Goal: Task Accomplishment & Management: Manage account settings

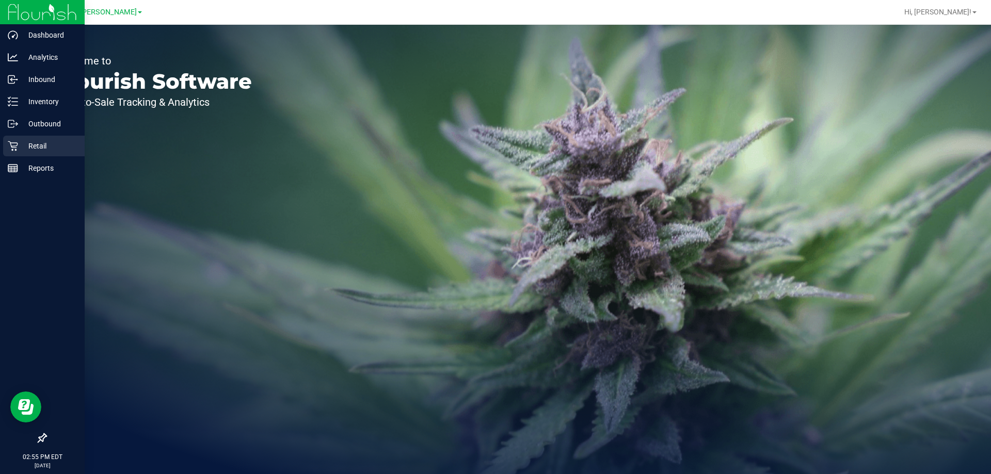
click at [29, 146] on p "Retail" at bounding box center [49, 146] width 62 height 12
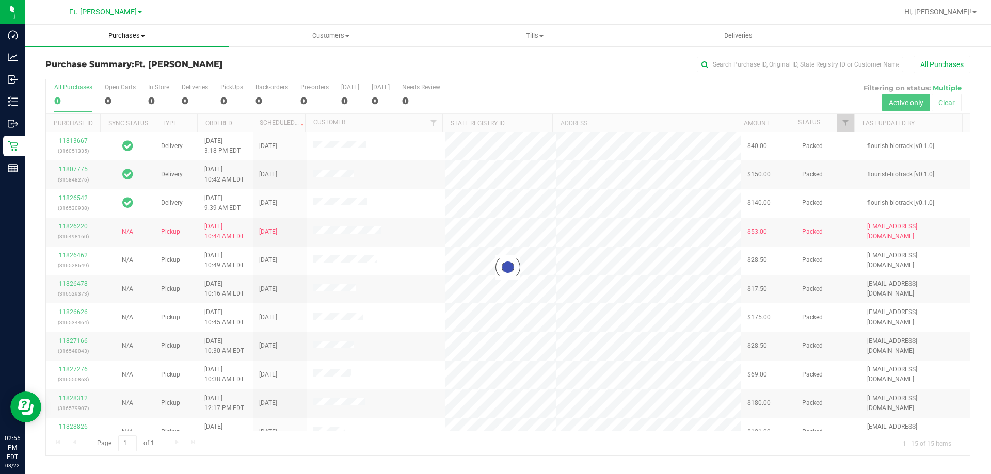
click at [144, 34] on span "Purchases" at bounding box center [127, 35] width 204 height 9
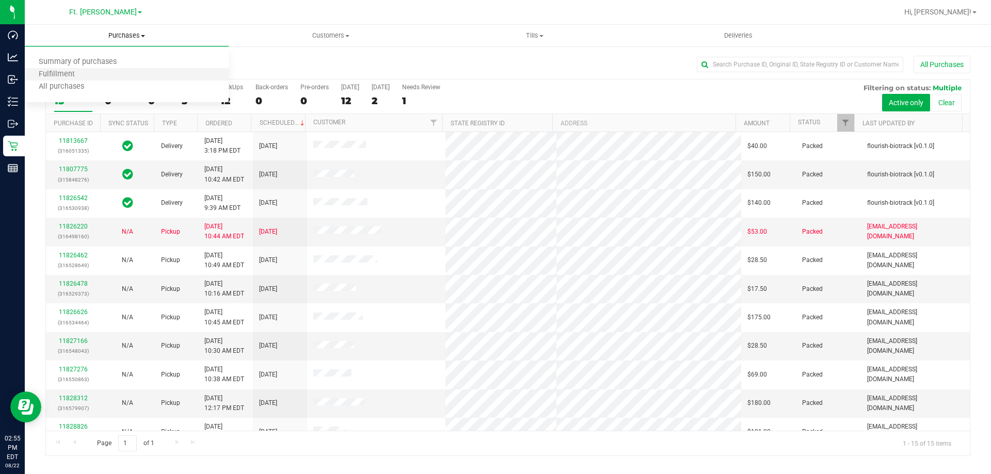
click at [134, 74] on li "Fulfillment" at bounding box center [127, 75] width 204 height 12
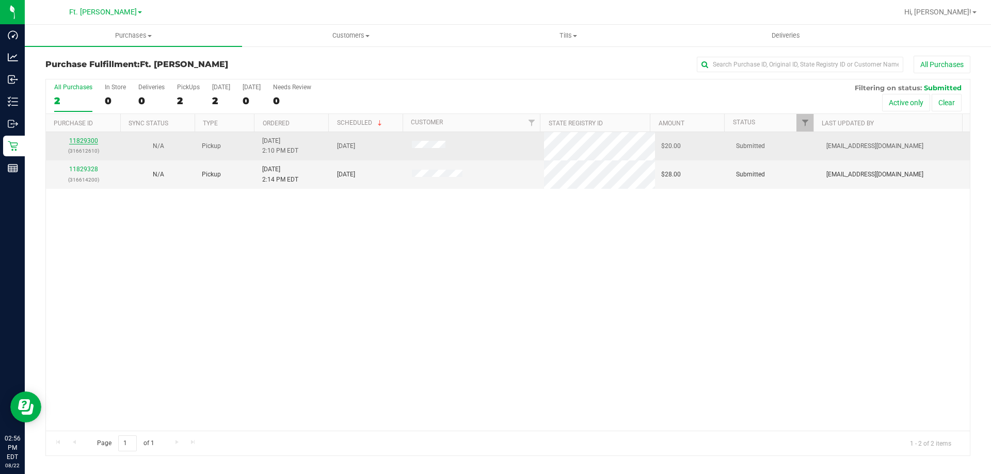
click at [92, 142] on link "11829300" at bounding box center [83, 140] width 29 height 7
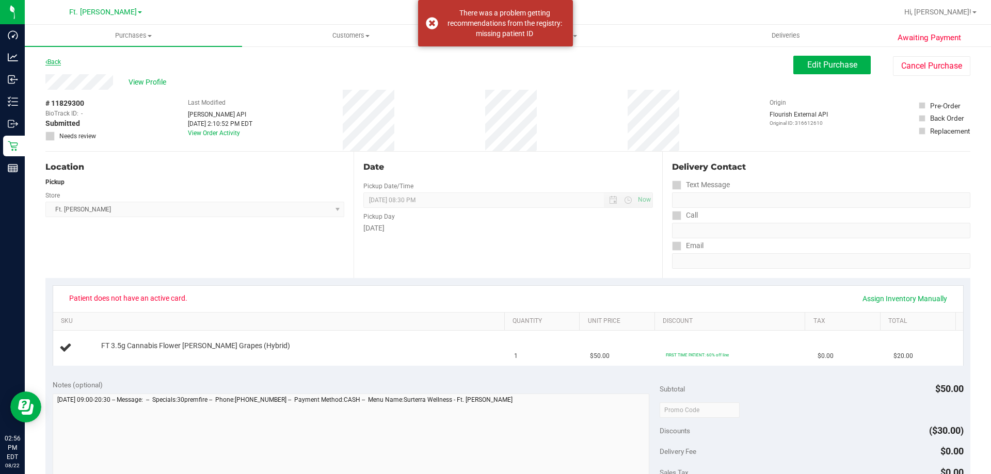
click at [53, 63] on link "Back" at bounding box center [52, 61] width 15 height 7
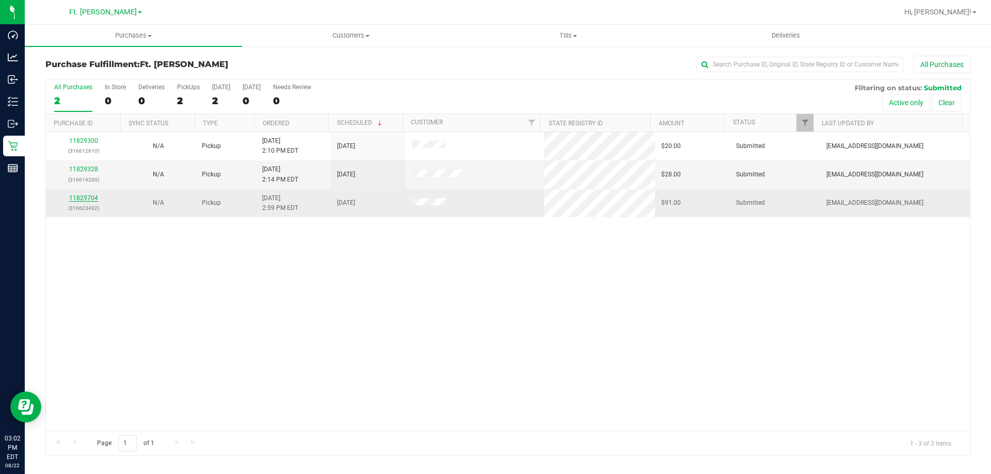
click at [86, 201] on link "11829704" at bounding box center [83, 198] width 29 height 7
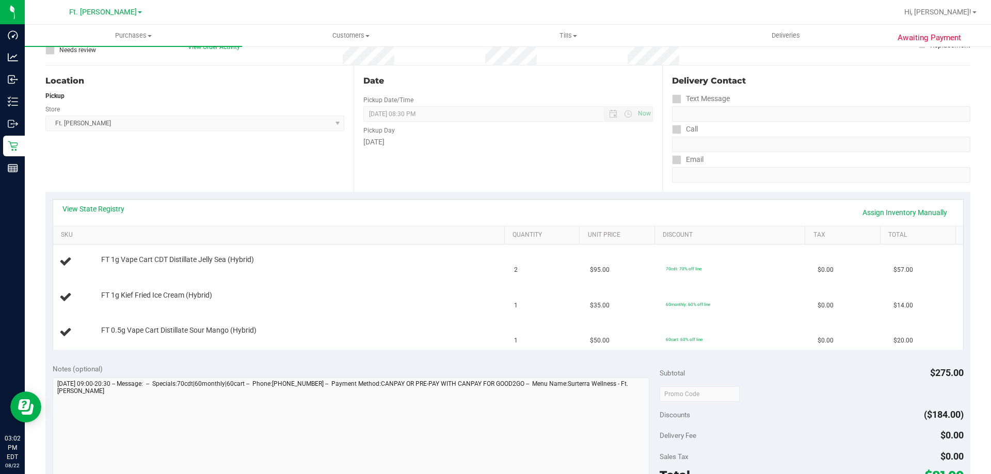
scroll to position [206, 0]
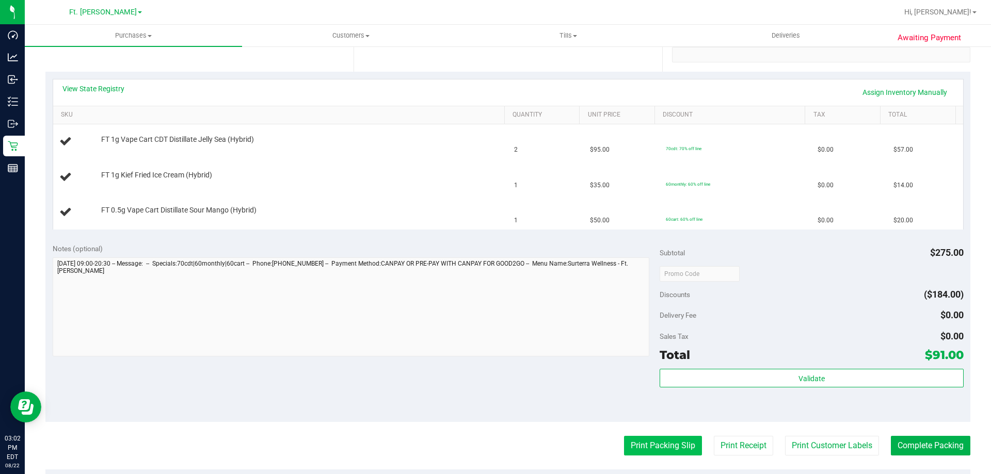
click at [678, 450] on button "Print Packing Slip" at bounding box center [663, 446] width 78 height 20
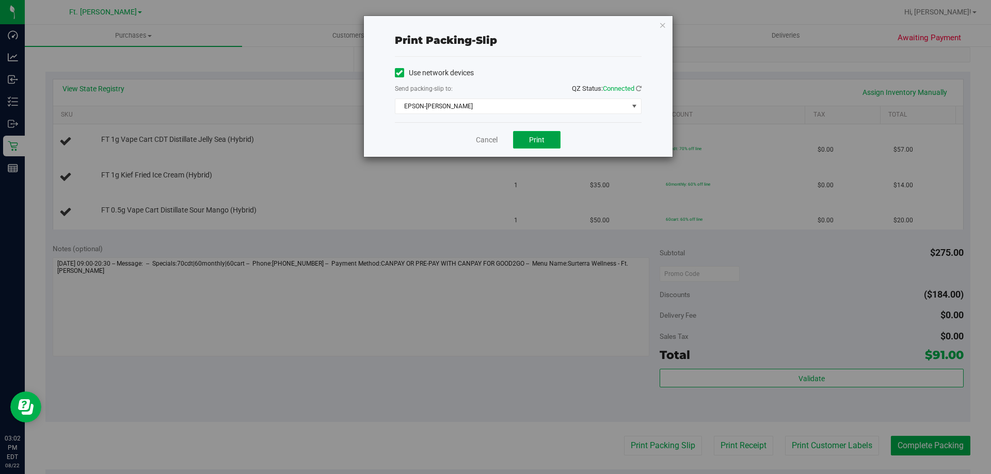
click at [545, 136] on button "Print" at bounding box center [536, 140] width 47 height 18
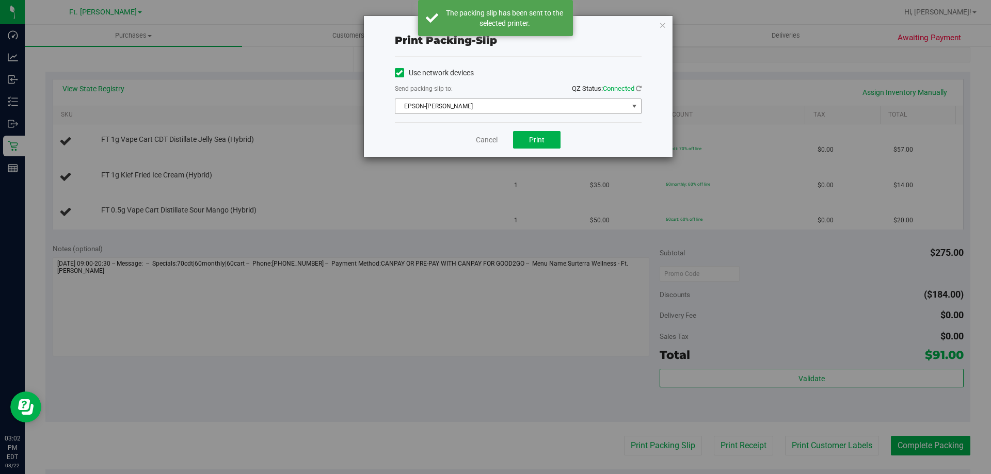
click at [561, 108] on span "EPSON-[PERSON_NAME]" at bounding box center [511, 106] width 233 height 14
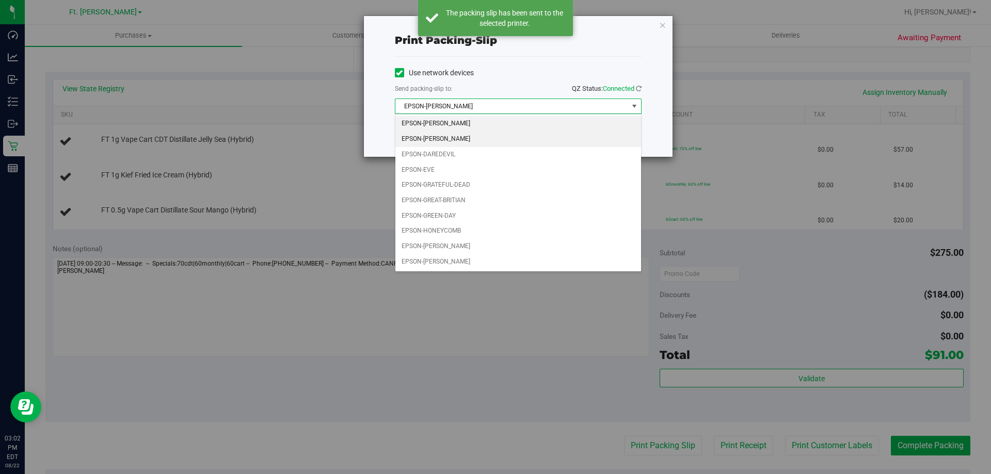
click at [547, 134] on li "EPSON-[PERSON_NAME]" at bounding box center [518, 139] width 246 height 15
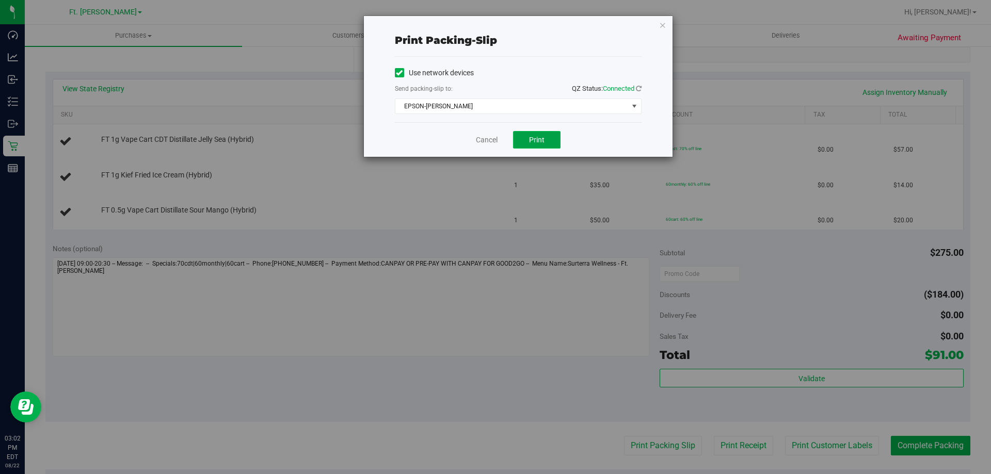
click at [547, 137] on button "Print" at bounding box center [536, 140] width 47 height 18
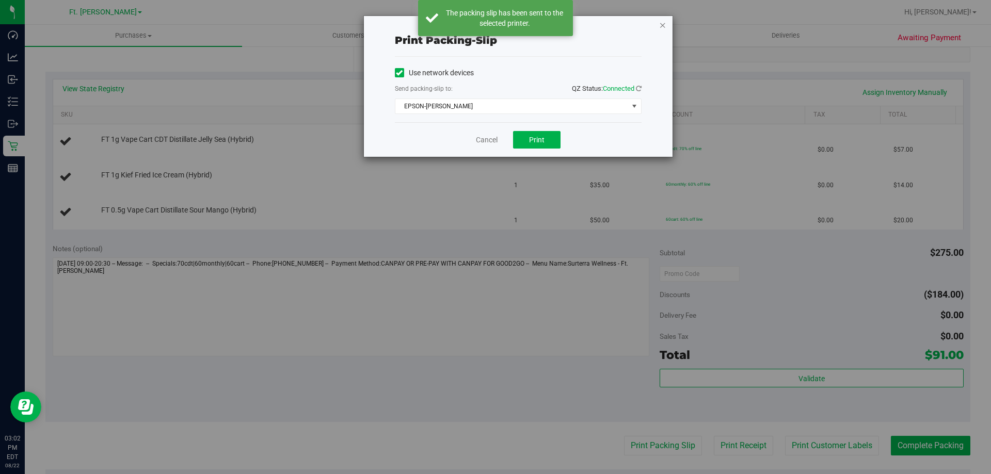
click at [664, 26] on icon "button" at bounding box center [662, 25] width 7 height 12
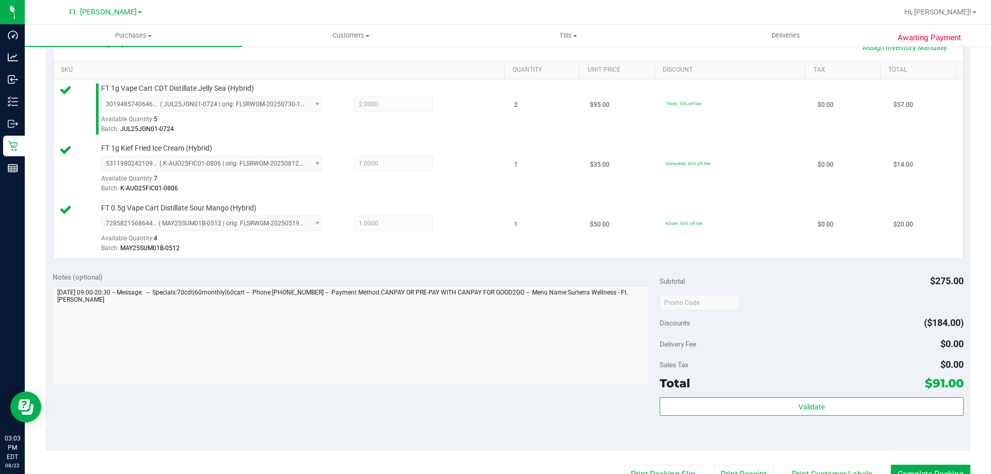
scroll to position [361, 0]
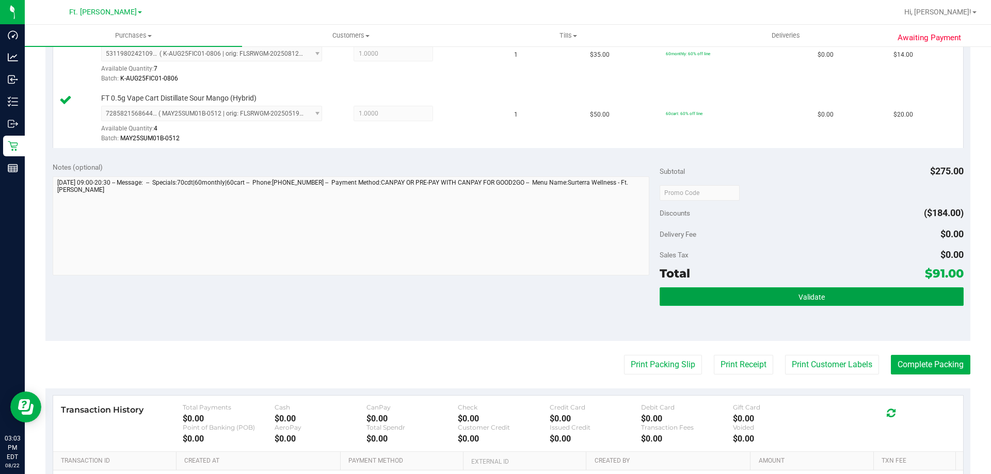
click at [732, 291] on button "Validate" at bounding box center [811, 296] width 303 height 19
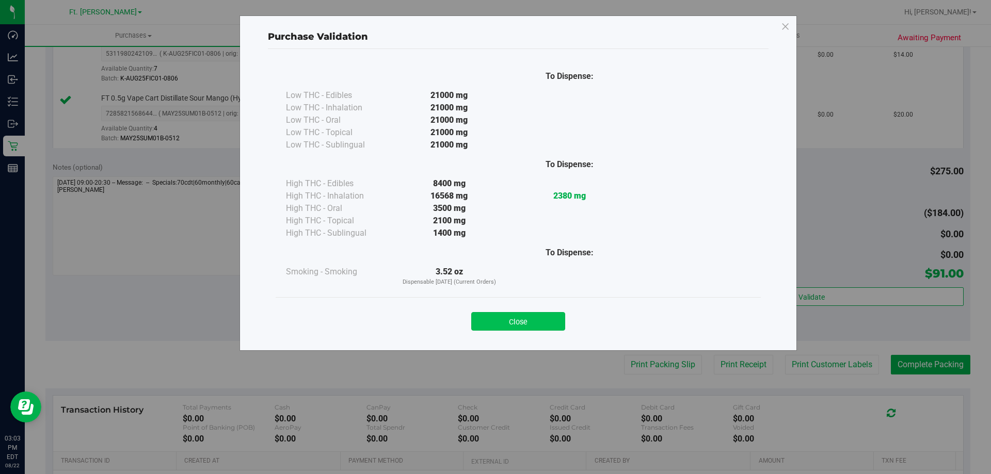
click at [540, 317] on button "Close" at bounding box center [518, 321] width 94 height 19
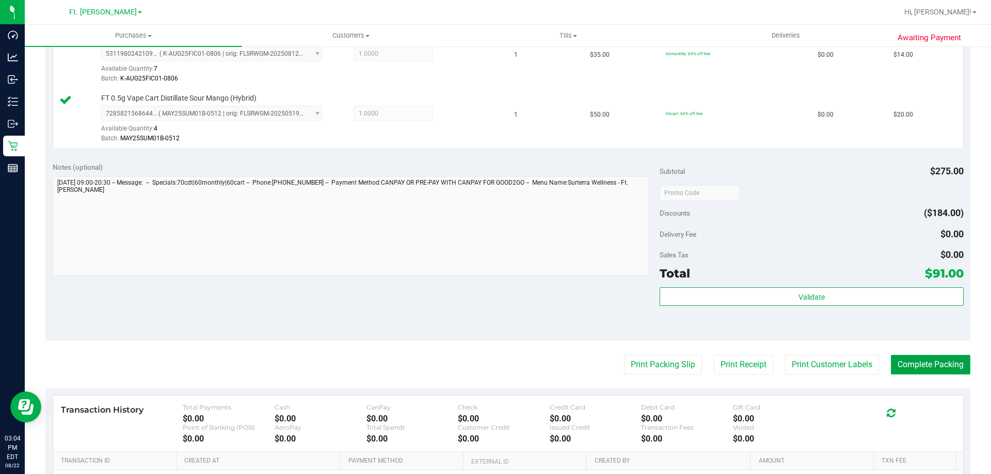
click at [891, 363] on button "Complete Packing" at bounding box center [930, 365] width 79 height 20
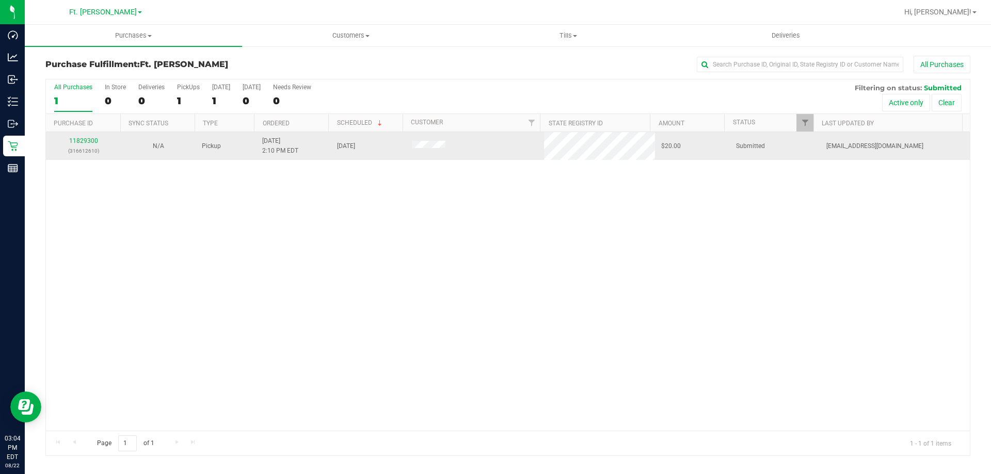
click at [98, 136] on div "11829300 (316612610)" at bounding box center [83, 146] width 62 height 20
click at [81, 141] on link "11829300" at bounding box center [83, 140] width 29 height 7
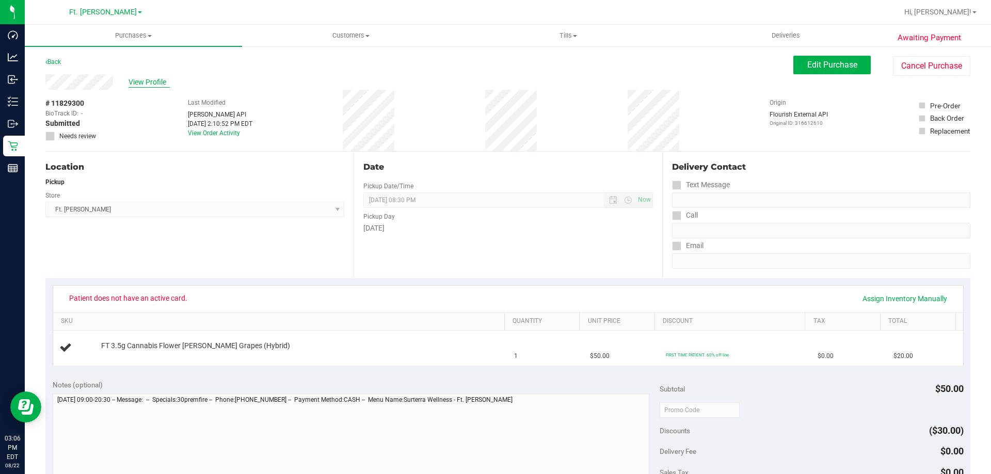
click at [145, 84] on span "View Profile" at bounding box center [149, 82] width 41 height 11
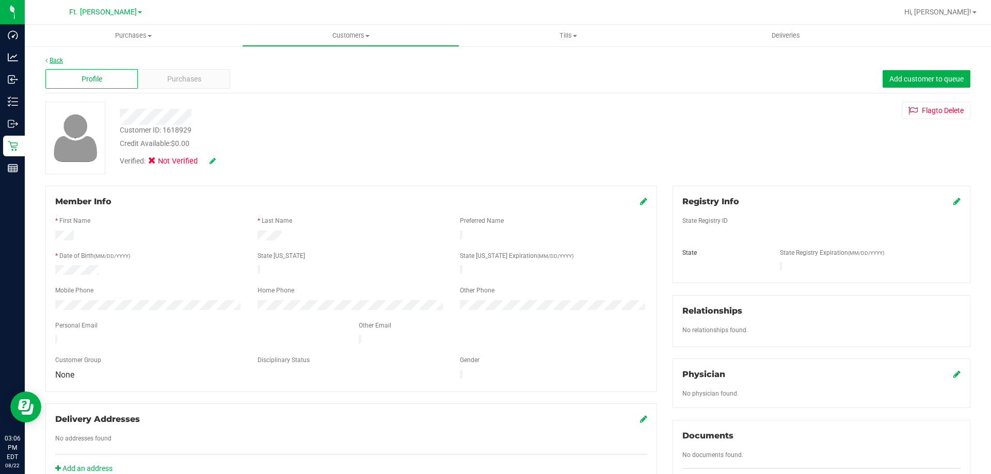
click at [49, 61] on link "Back" at bounding box center [54, 60] width 18 height 7
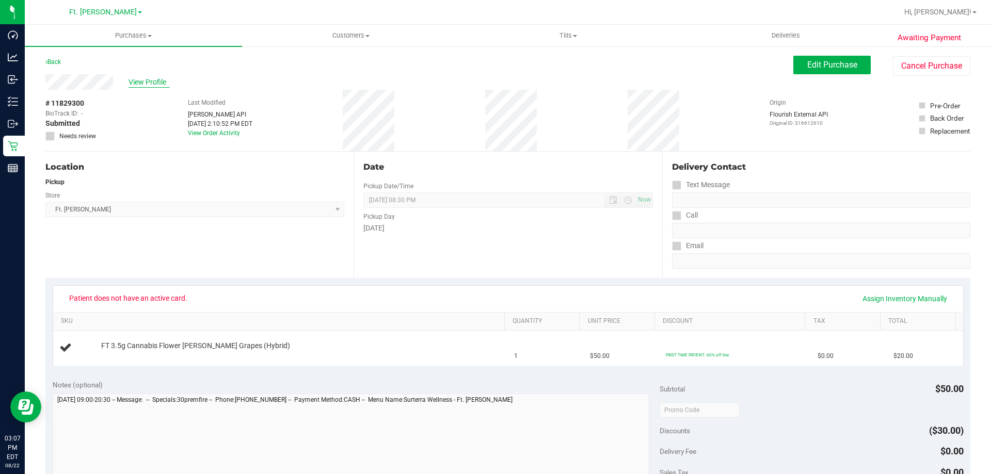
click at [140, 78] on span "View Profile" at bounding box center [149, 82] width 41 height 11
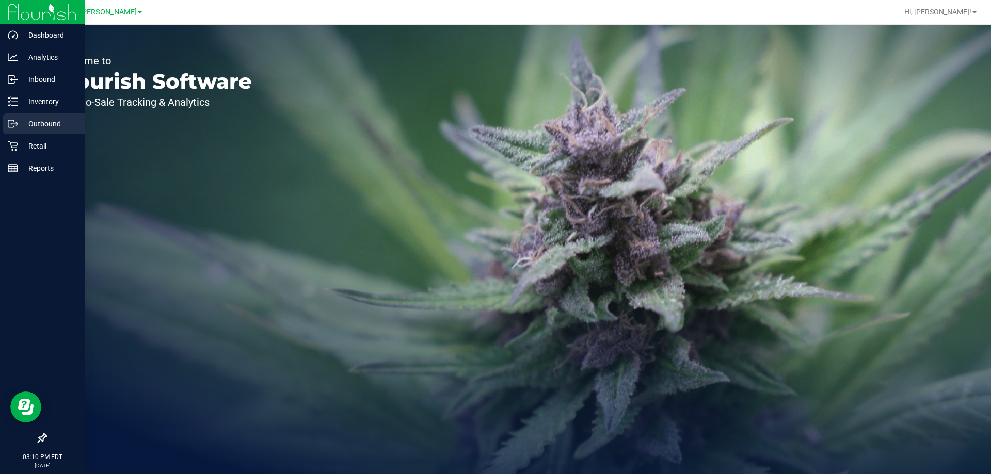
click at [19, 121] on div "Outbound" at bounding box center [44, 124] width 82 height 21
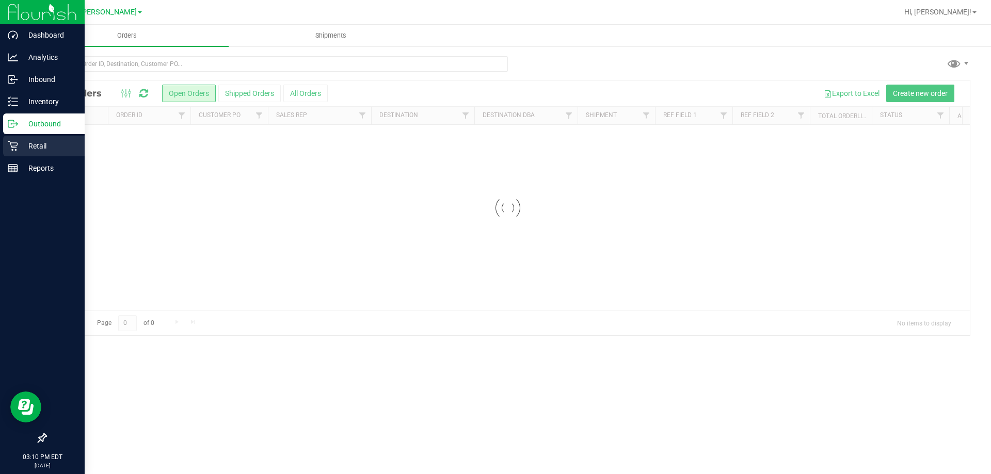
click at [38, 146] on p "Retail" at bounding box center [49, 146] width 62 height 12
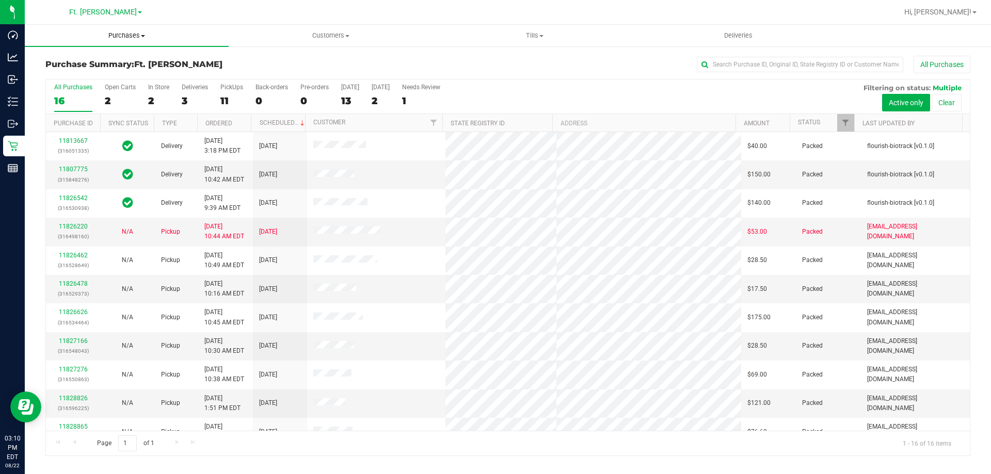
click at [130, 39] on span "Purchases" at bounding box center [127, 35] width 204 height 9
click at [131, 77] on li "Fulfillment" at bounding box center [127, 75] width 204 height 12
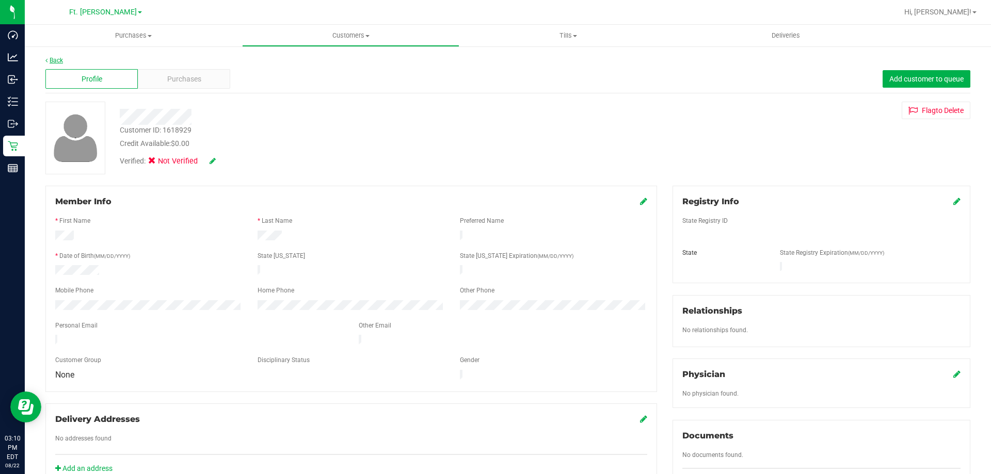
click at [55, 59] on link "Back" at bounding box center [54, 60] width 18 height 7
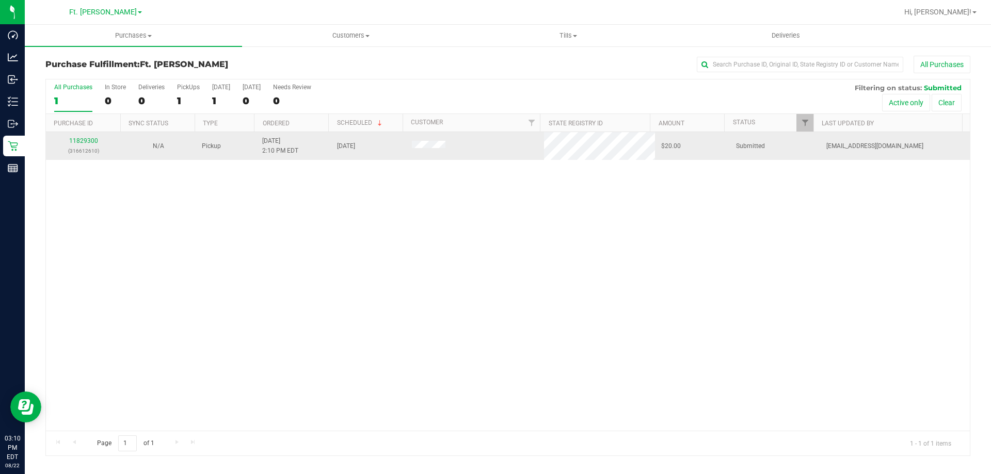
click at [98, 137] on div "11829300 (316612610)" at bounding box center [83, 146] width 62 height 20
click at [81, 143] on link "11829300" at bounding box center [83, 140] width 29 height 7
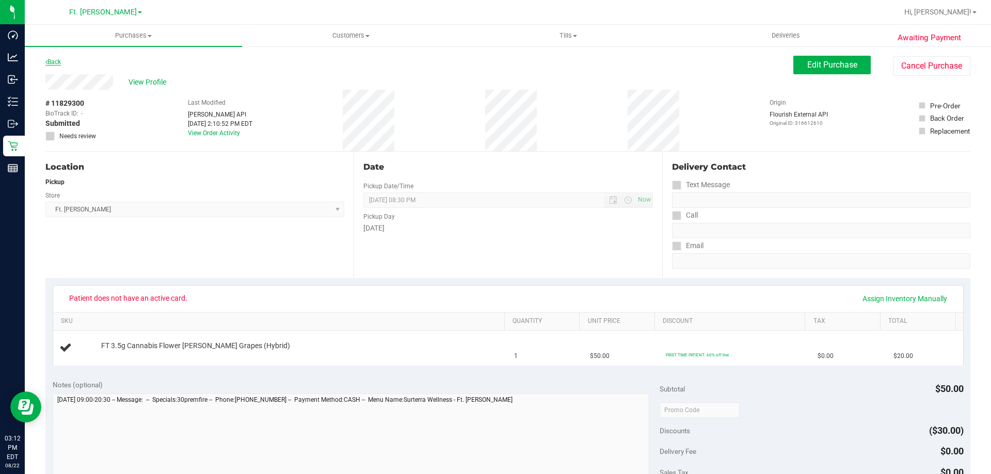
click at [60, 59] on link "Back" at bounding box center [52, 61] width 15 height 7
